Goal: Information Seeking & Learning: Learn about a topic

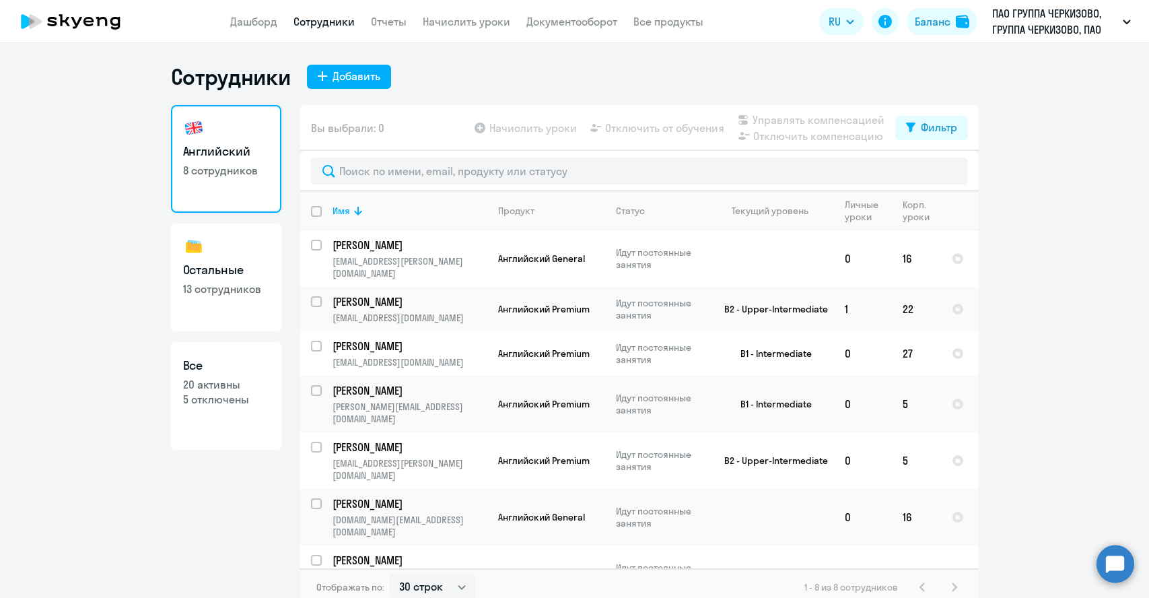
select select "30"
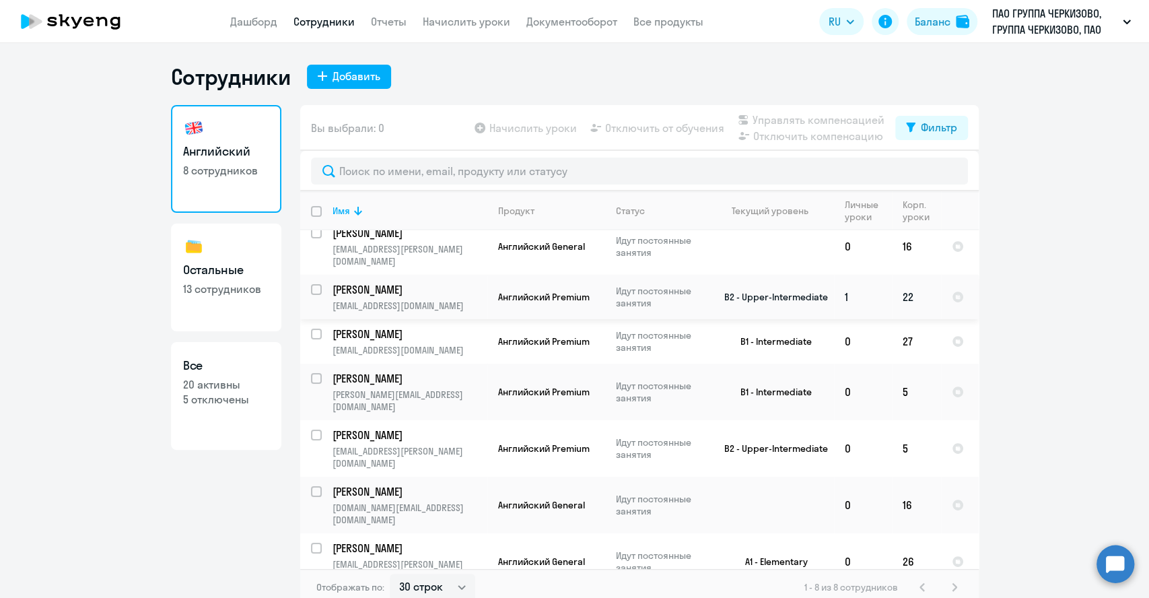
scroll to position [16, 0]
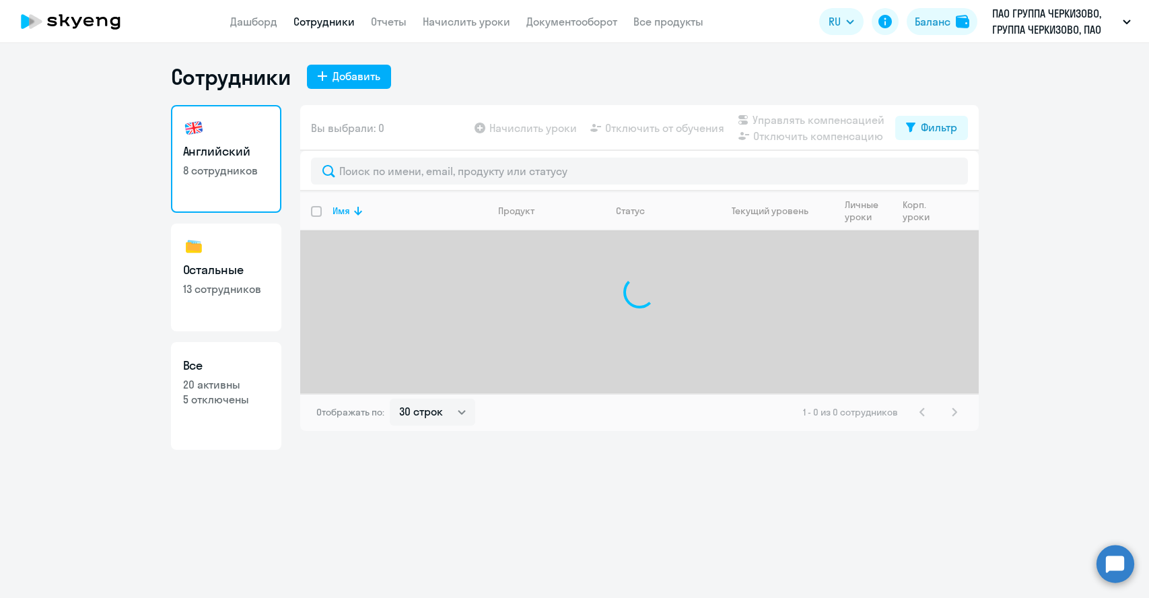
select select "30"
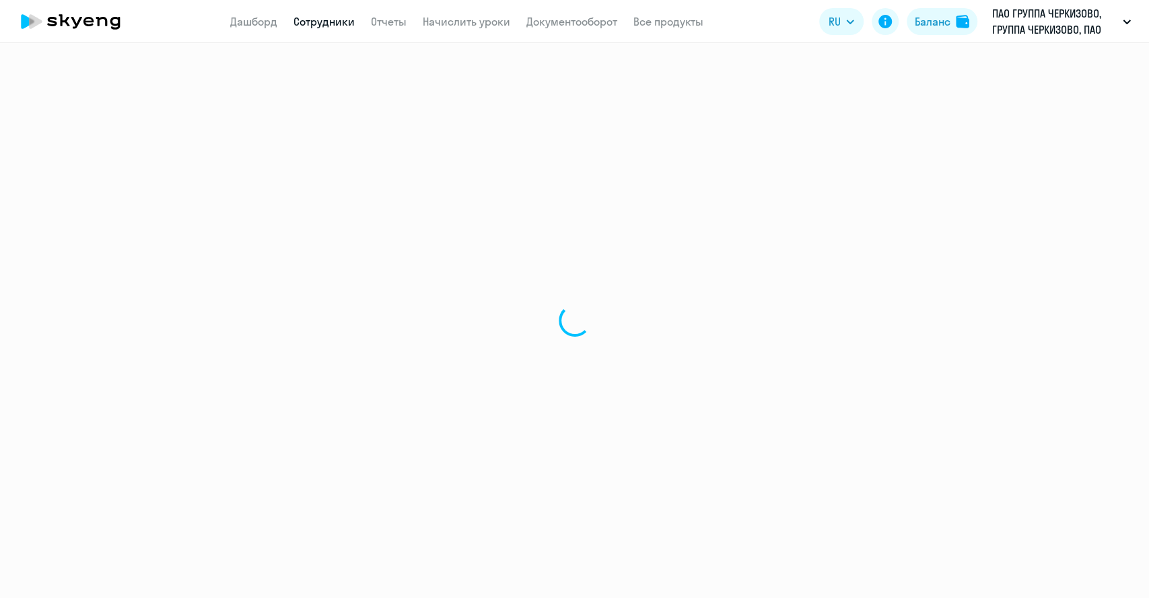
select select "30"
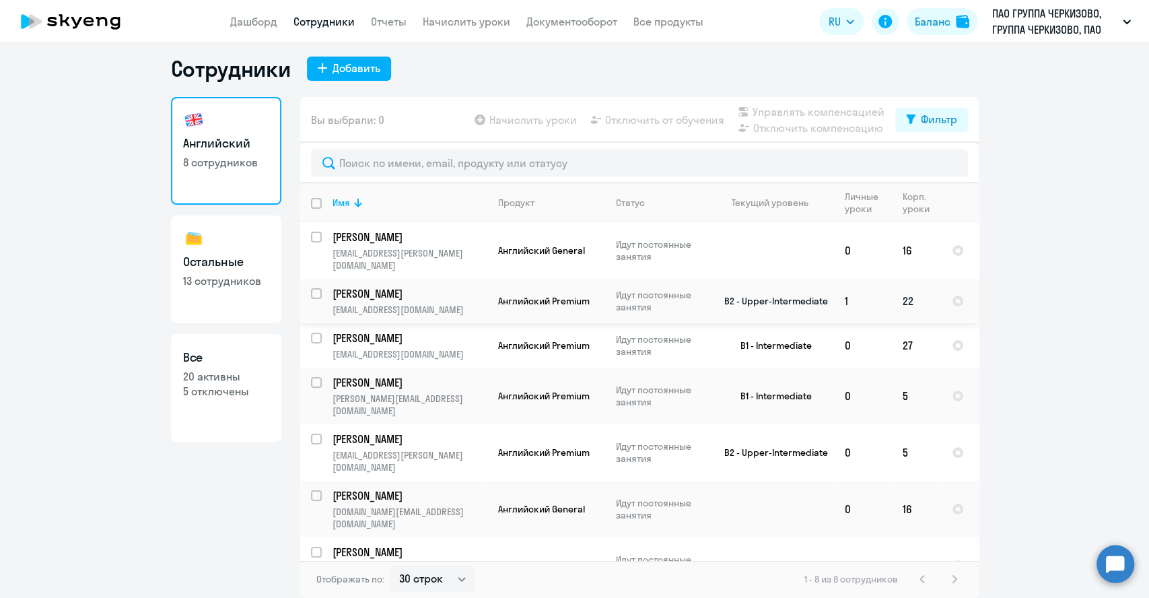
scroll to position [16, 0]
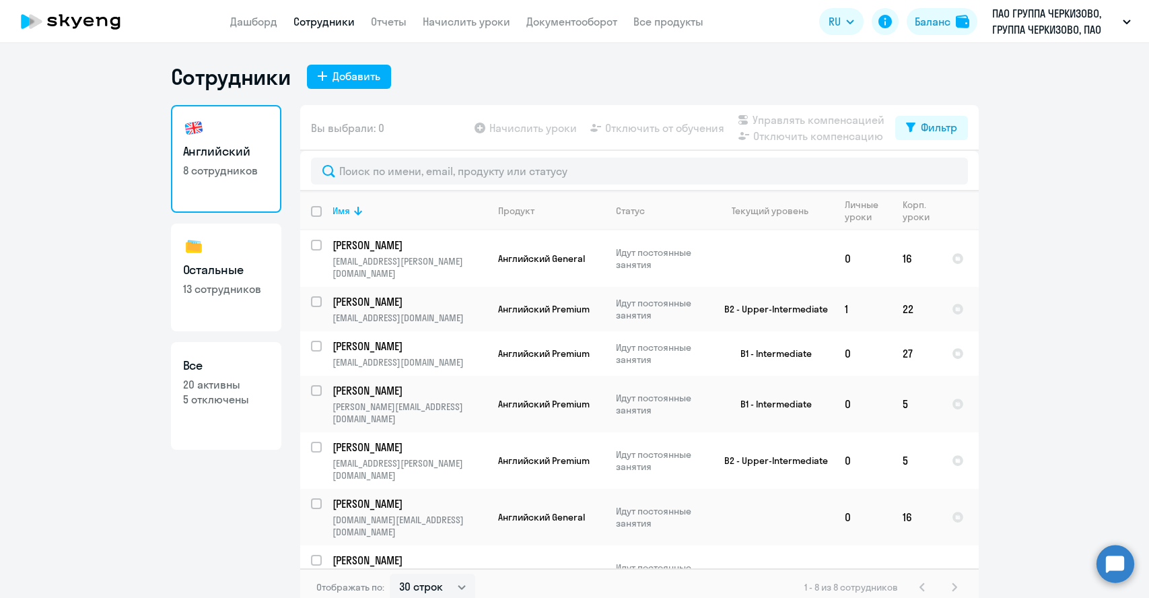
select select "30"
click at [224, 250] on link "Остальные 13 сотрудников" at bounding box center [226, 278] width 110 height 108
select select "30"
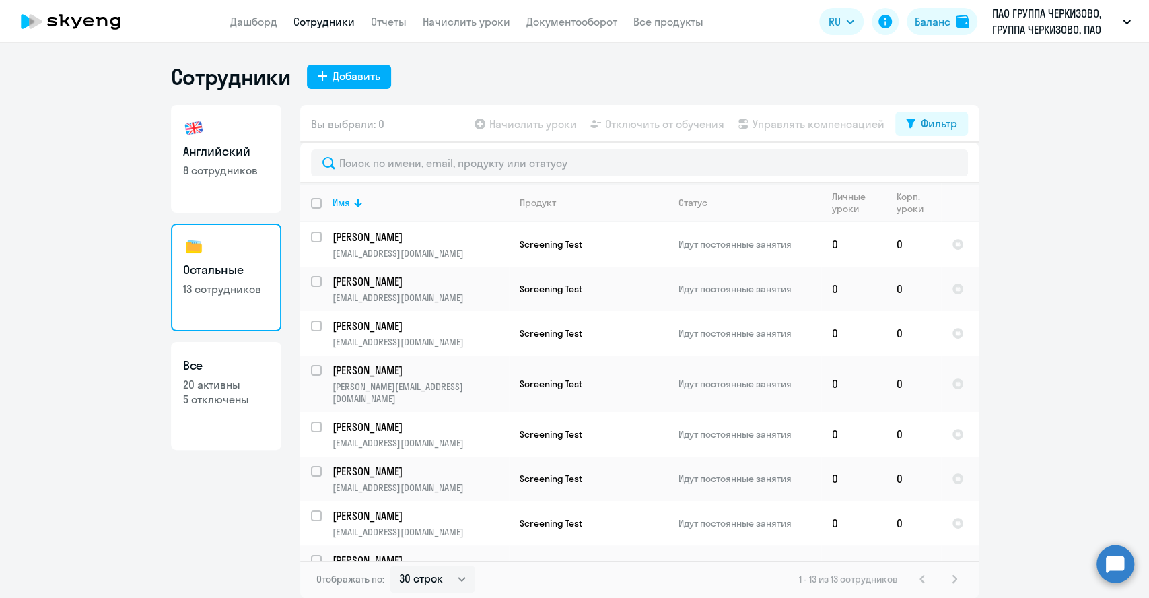
click at [214, 166] on p "8 сотрудников" at bounding box center [226, 170] width 86 height 15
select select "30"
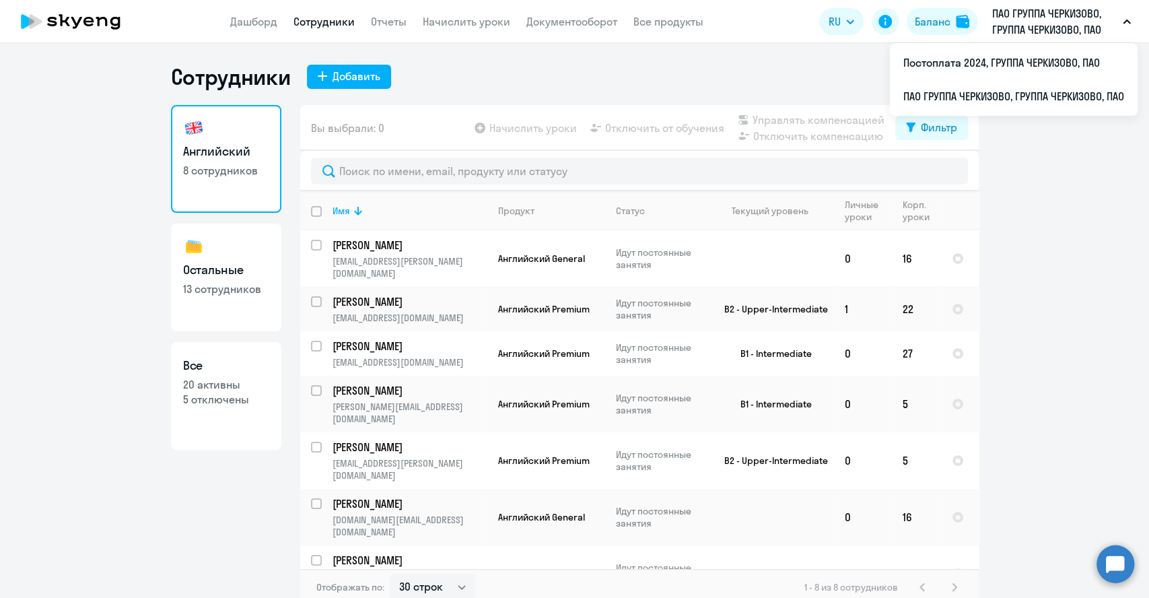
click at [1043, 31] on p "ПАО ГРУППА ЧЕРКИЗОВО, ГРУППА ЧЕРКИЗОВО, ПАО" at bounding box center [1054, 21] width 125 height 32
click at [1030, 13] on p "ПАО ГРУППА ЧЕРКИЗОВО, ГРУППА ЧЕРКИЗОВО, ПАО" at bounding box center [1054, 21] width 125 height 32
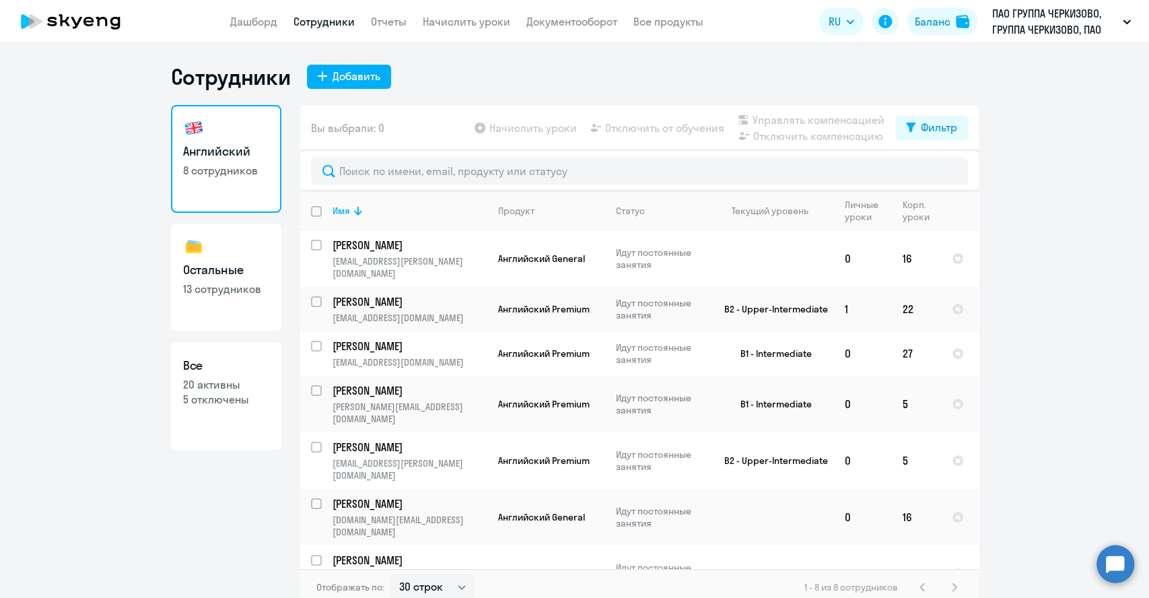
click at [1030, 13] on p "ПАО ГРУППА ЧЕРКИЗОВО, ГРУППА ЧЕРКИЗОВО, ПАО" at bounding box center [1054, 21] width 125 height 32
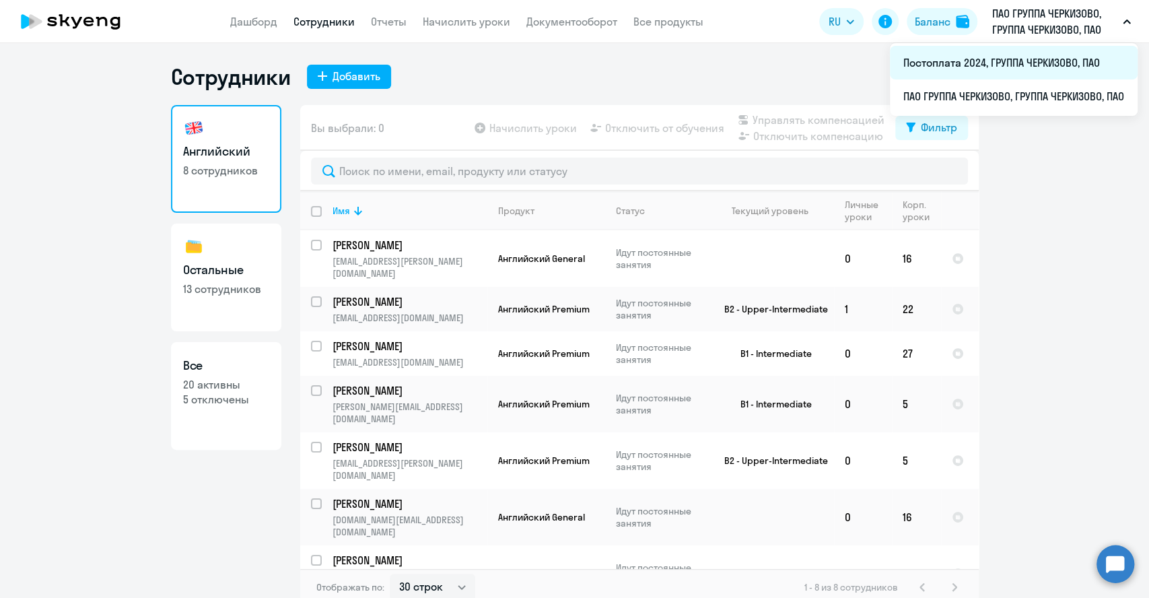
click at [986, 62] on li "Постоплата 2024, ГРУППА ЧЕРКИЗОВО, ПАО" at bounding box center [1014, 63] width 248 height 34
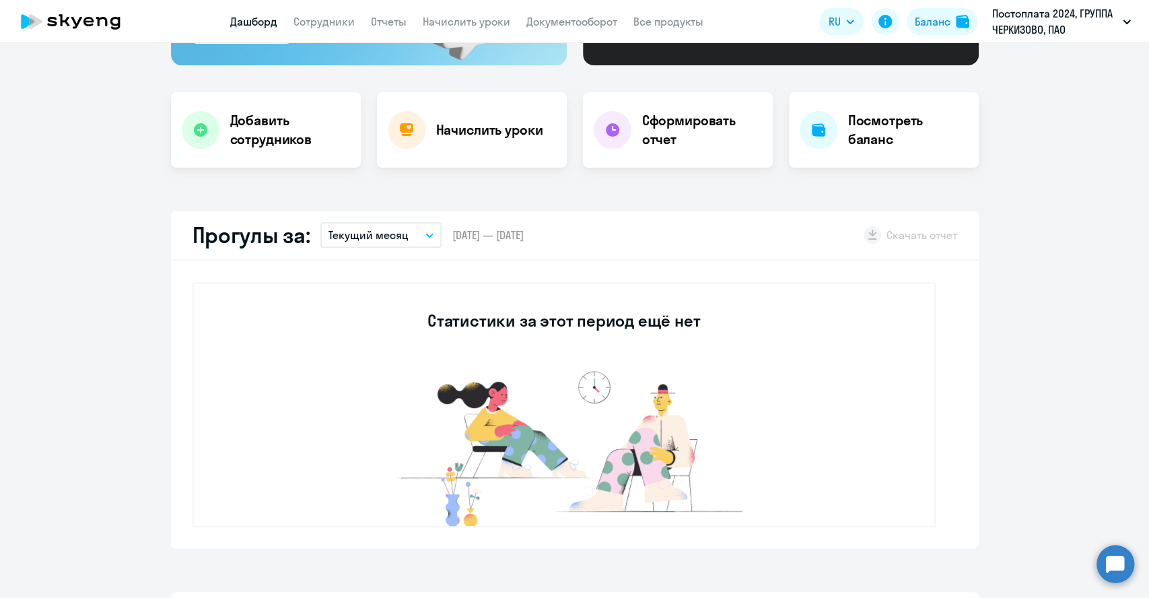
scroll to position [224, 0]
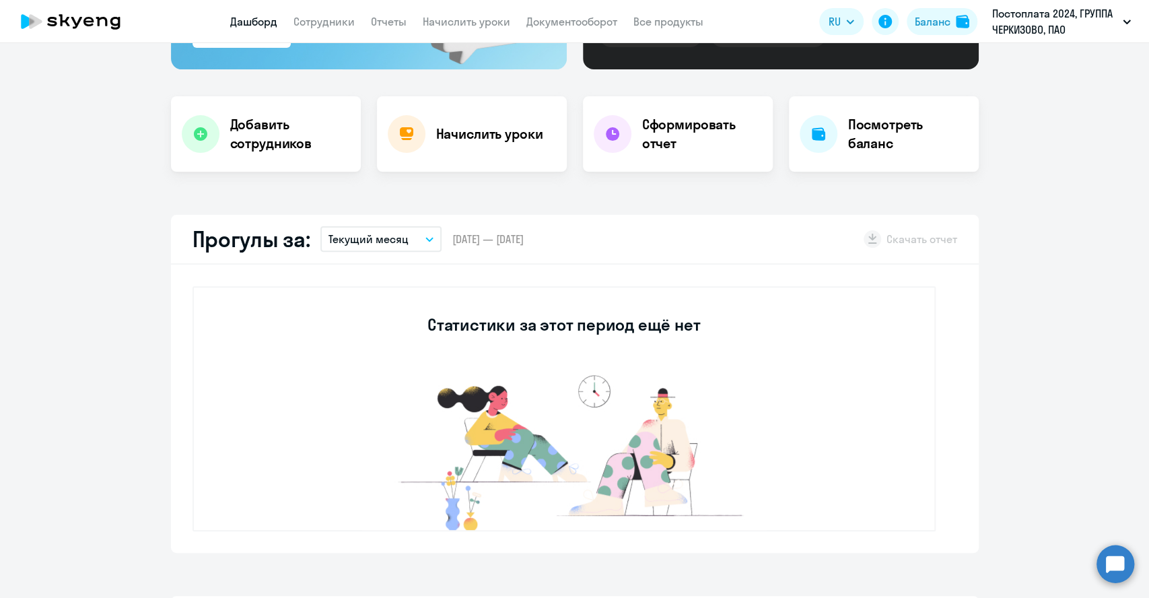
click at [325, 11] on app-header "Дашборд Сотрудники Отчеты Начислить уроки Документооборот Все продукты Дашборд …" at bounding box center [574, 21] width 1149 height 43
click at [326, 21] on link "Сотрудники" at bounding box center [324, 21] width 61 height 13
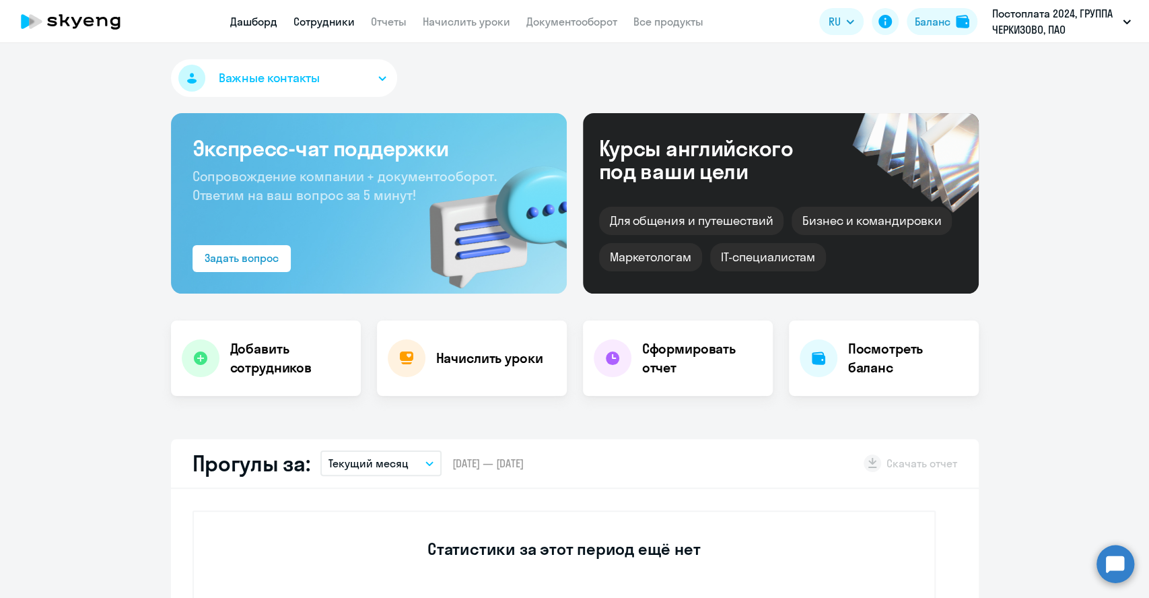
select select "30"
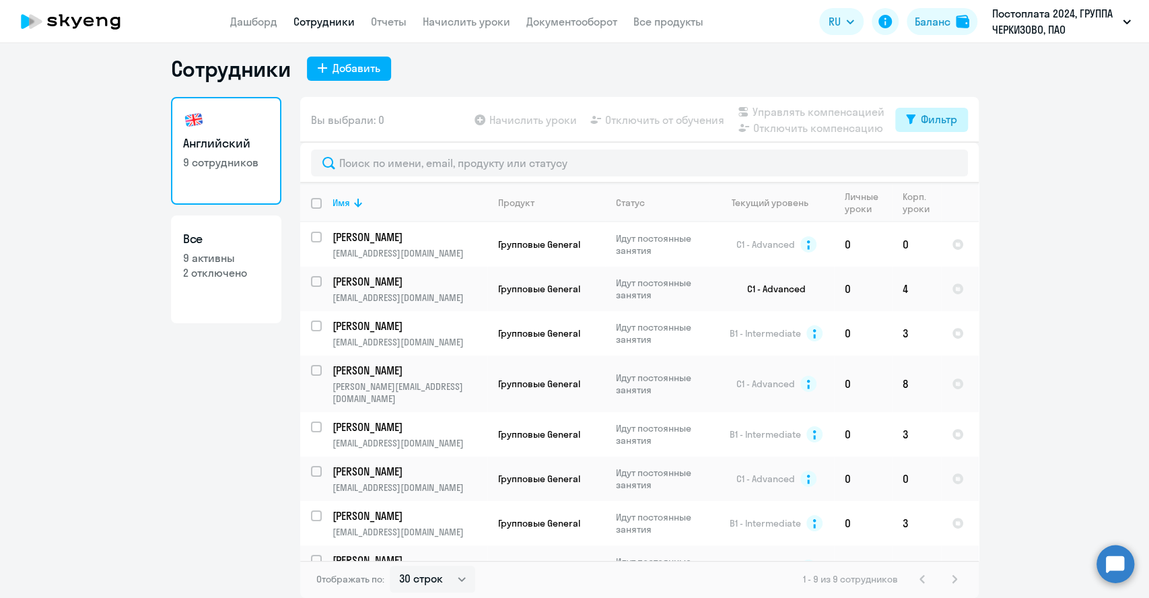
click at [924, 122] on div "Фильтр" at bounding box center [939, 119] width 36 height 16
click at [927, 123] on div "Фильтр" at bounding box center [939, 119] width 36 height 16
drag, startPoint x: 1119, startPoint y: 143, endPoint x: 1112, endPoint y: 144, distance: 7.5
click at [1115, 144] on ng-component "Сотрудники Добавить Английский 9 сотрудников Все 9 активны 2 отключено Вы выбра…" at bounding box center [574, 326] width 1149 height 543
click at [883, 299] on td "0" at bounding box center [863, 289] width 58 height 44
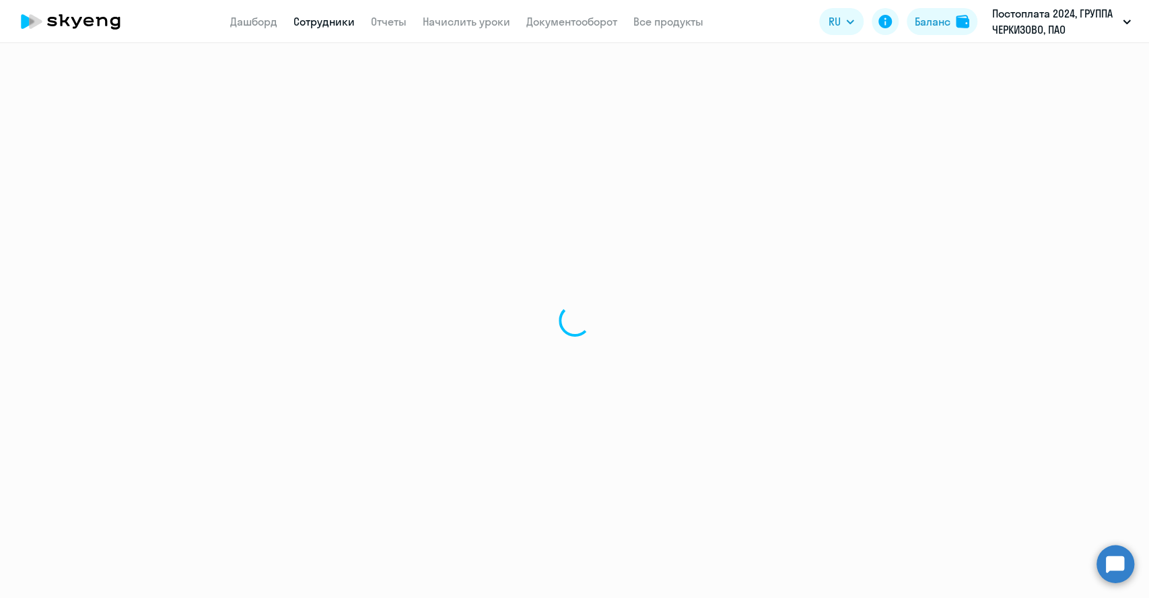
select select "english"
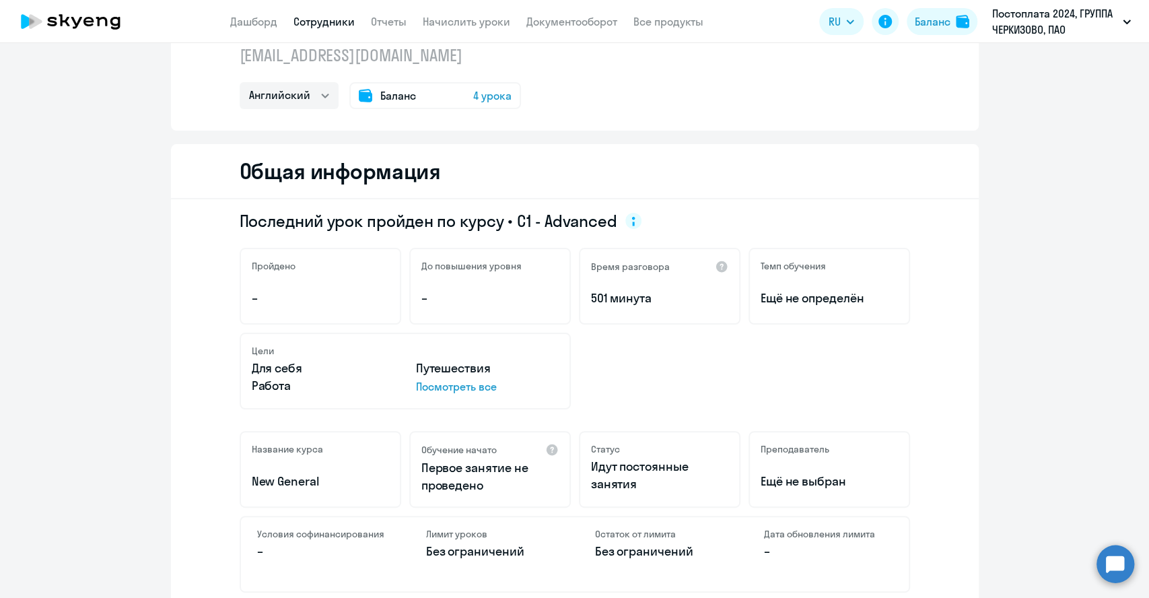
scroll to position [149, 0]
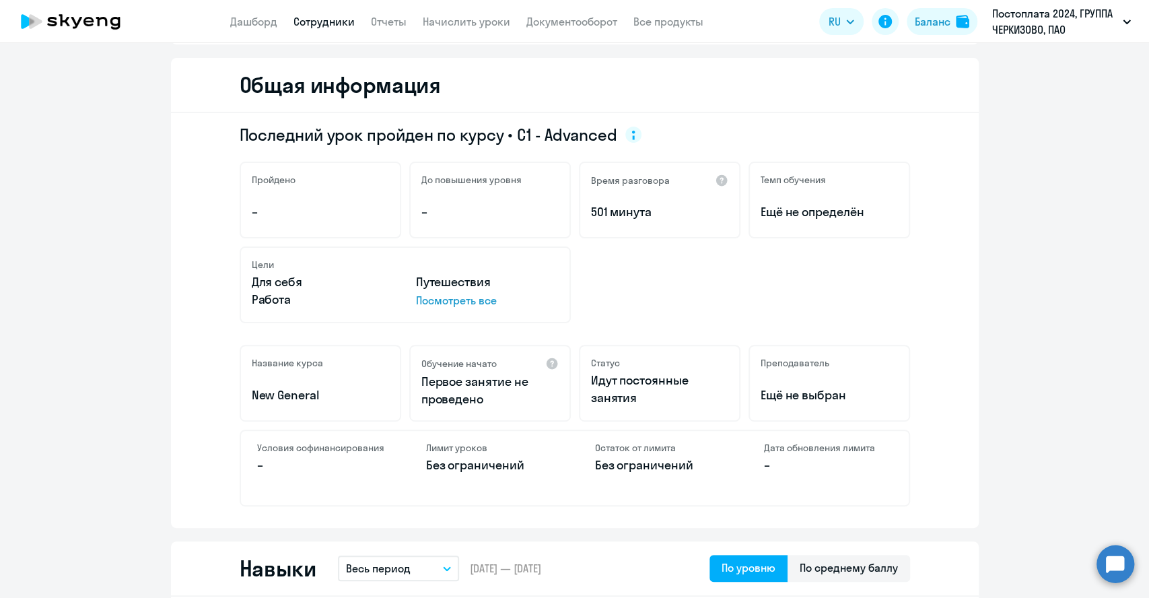
select select "30"
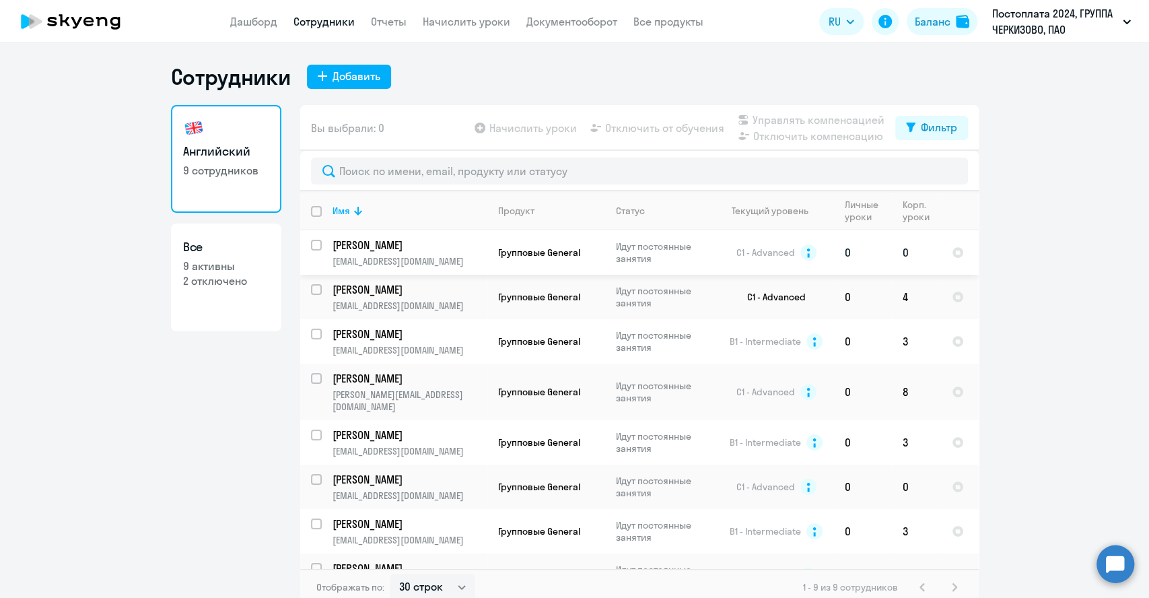
click at [882, 252] on td "0" at bounding box center [863, 252] width 58 height 44
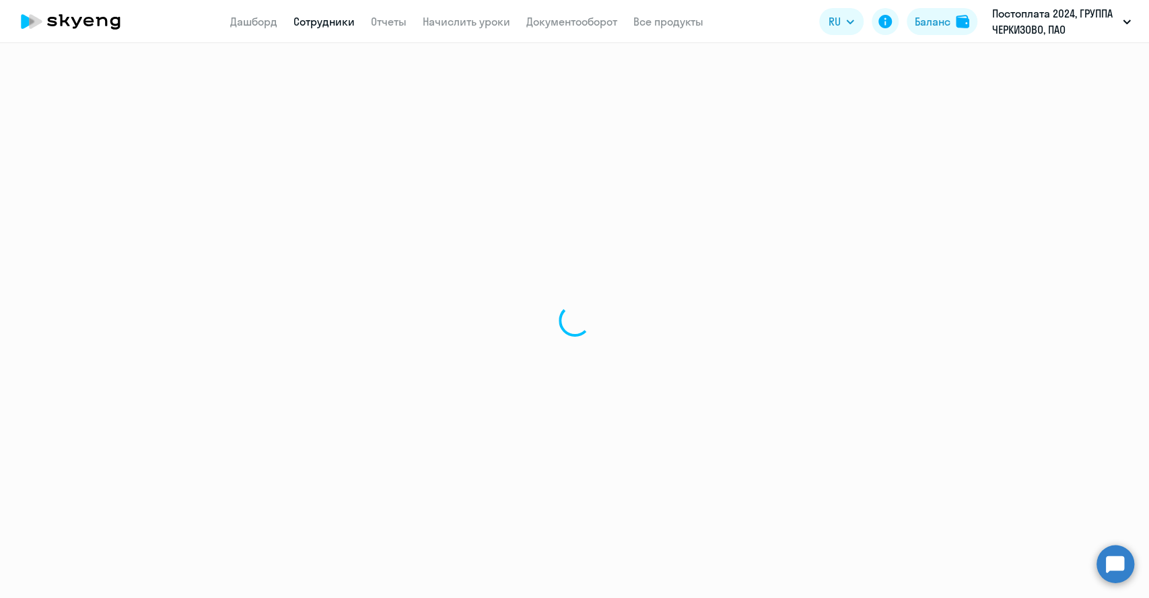
select select "english"
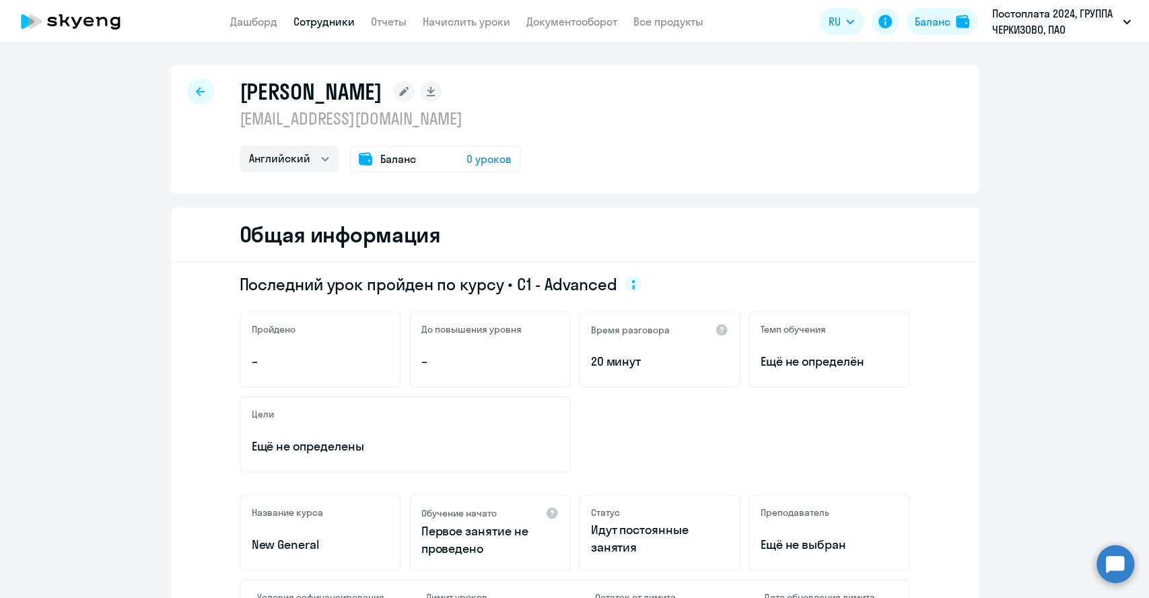
click at [616, 424] on div "Цели Ещё не определены" at bounding box center [575, 434] width 671 height 77
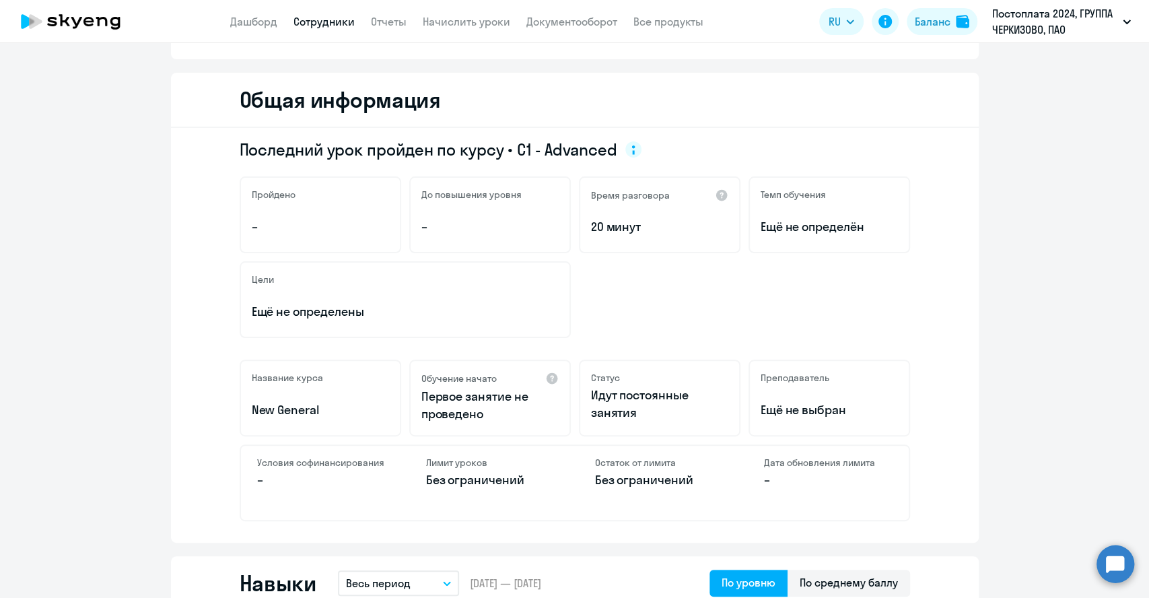
scroll to position [149, 0]
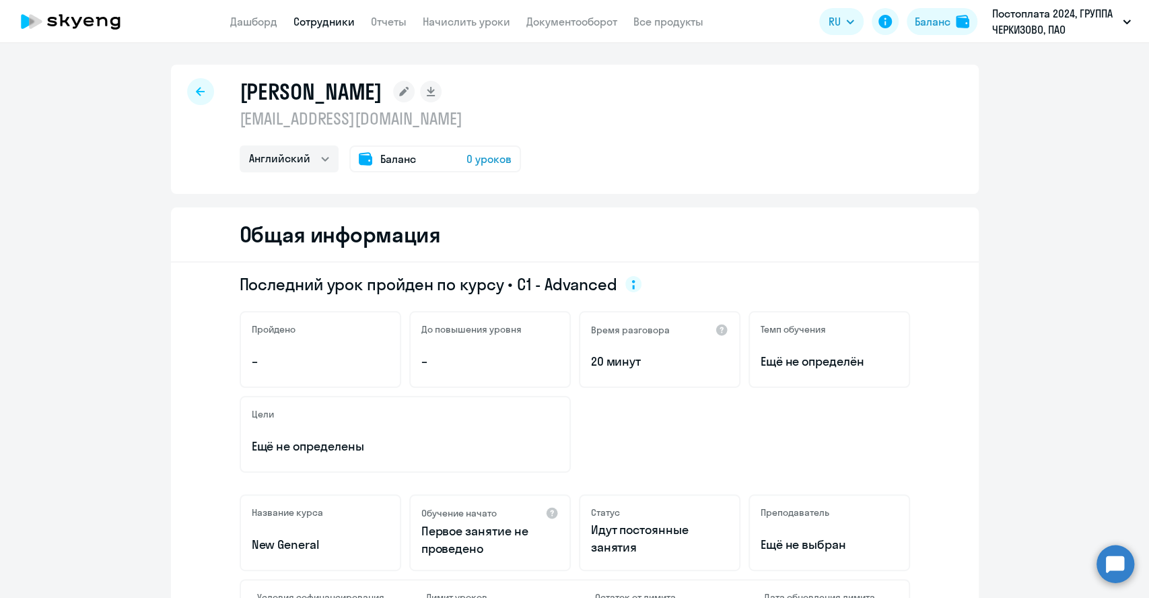
select select "30"
